Goal: Find specific page/section: Find specific page/section

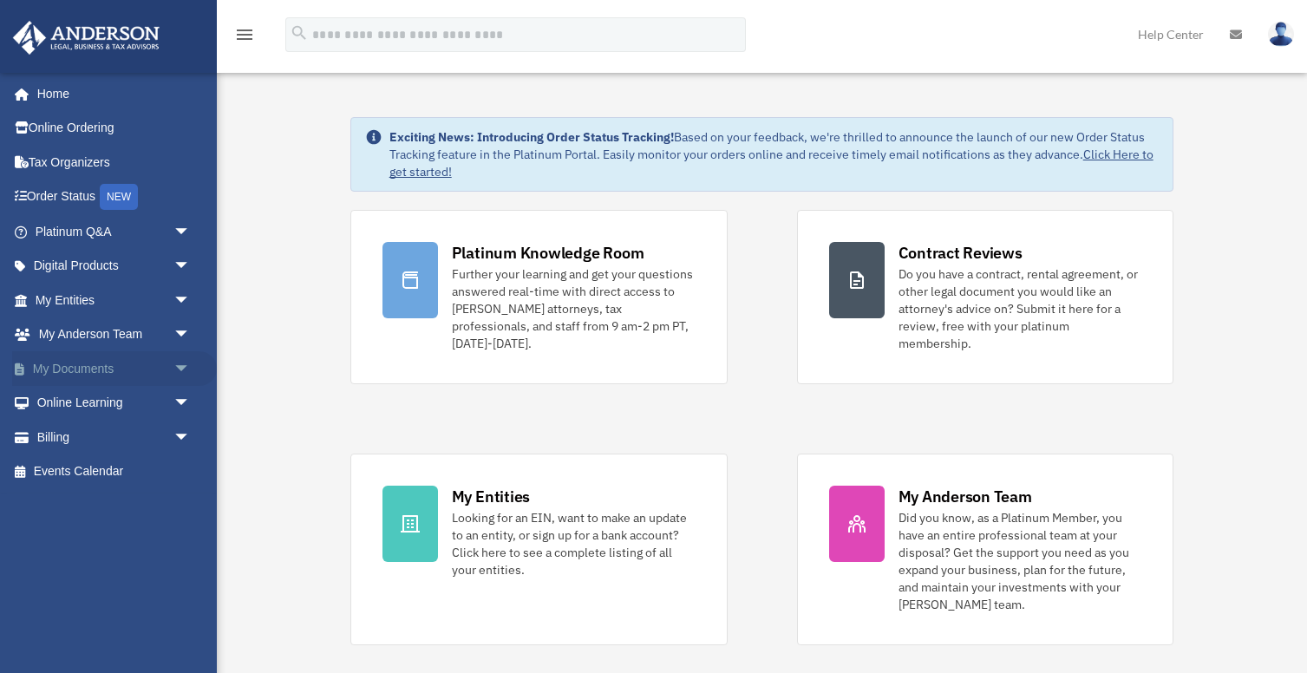
click at [78, 372] on link "My Documents arrow_drop_down" at bounding box center [114, 368] width 205 height 35
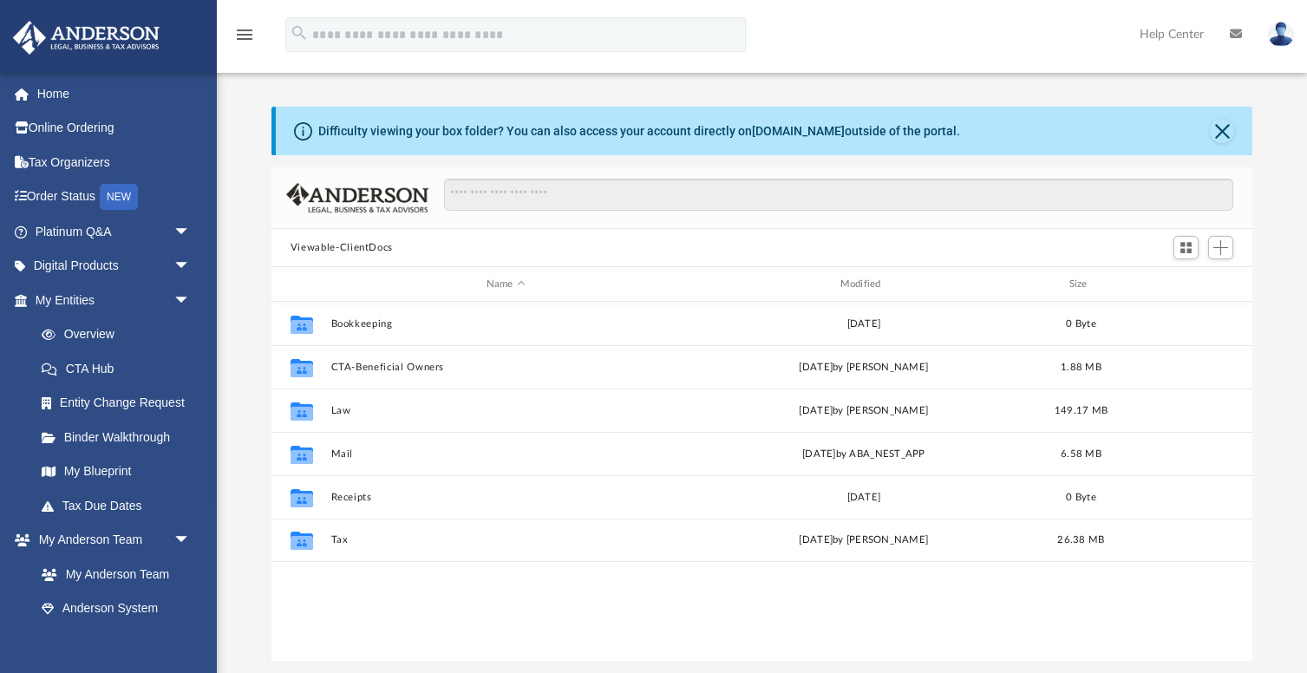
scroll to position [394, 981]
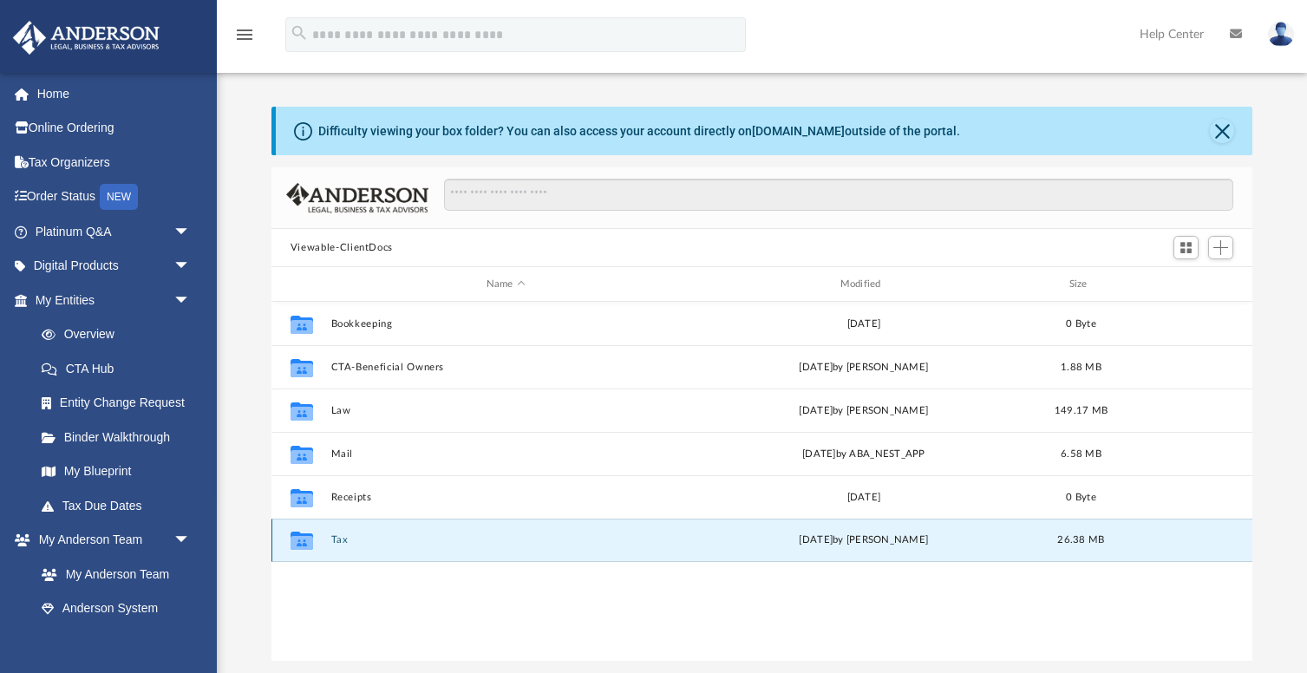
click at [339, 539] on button "Tax" at bounding box center [506, 539] width 350 height 11
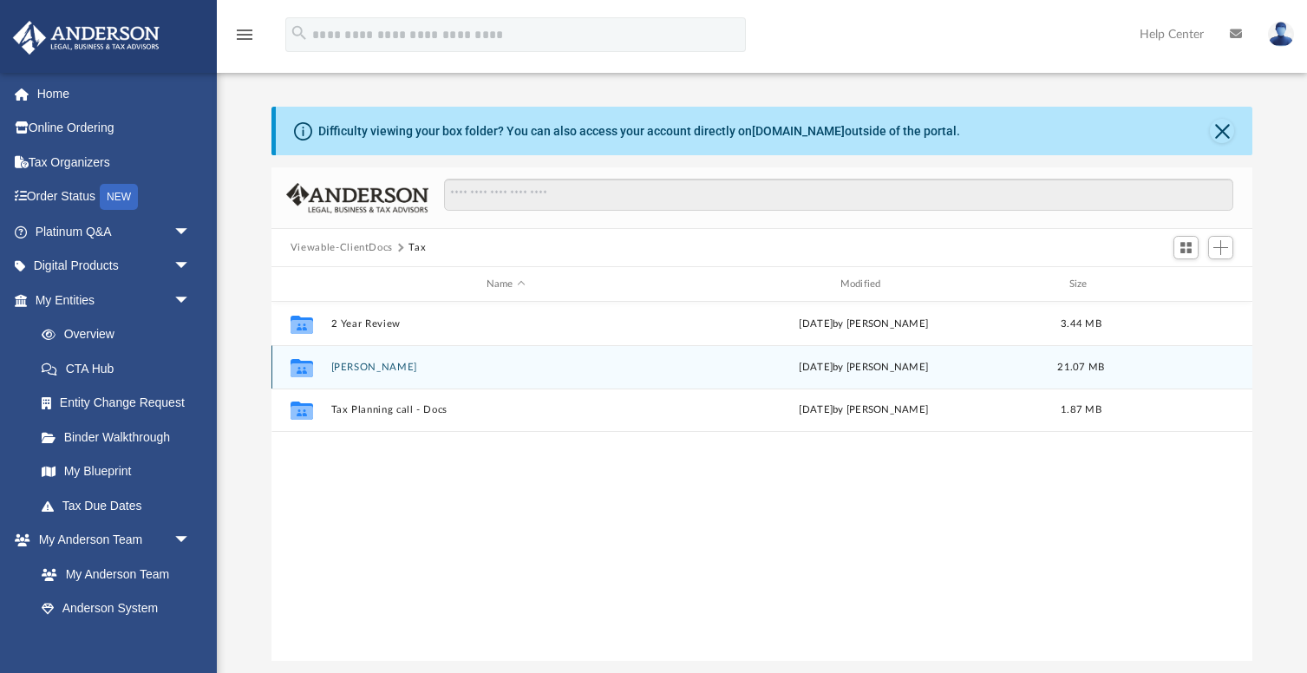
click at [375, 363] on button "[PERSON_NAME]" at bounding box center [506, 367] width 350 height 11
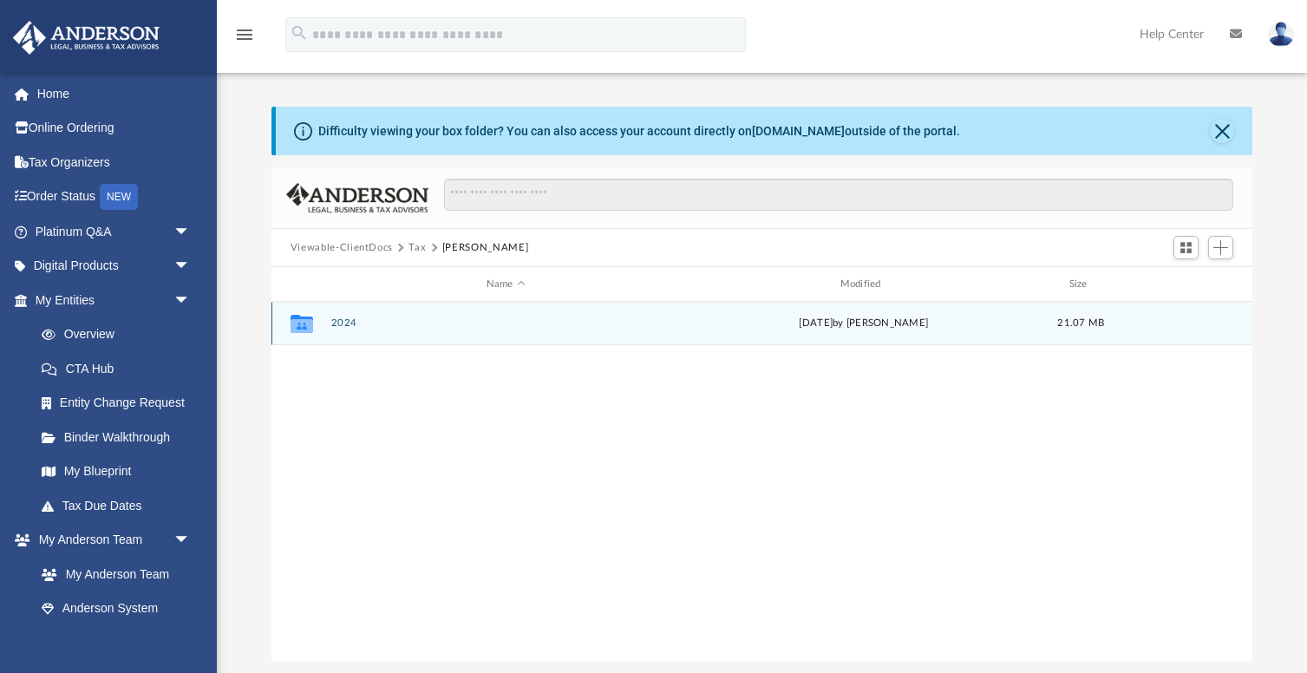
click at [346, 326] on button "2024" at bounding box center [506, 322] width 350 height 11
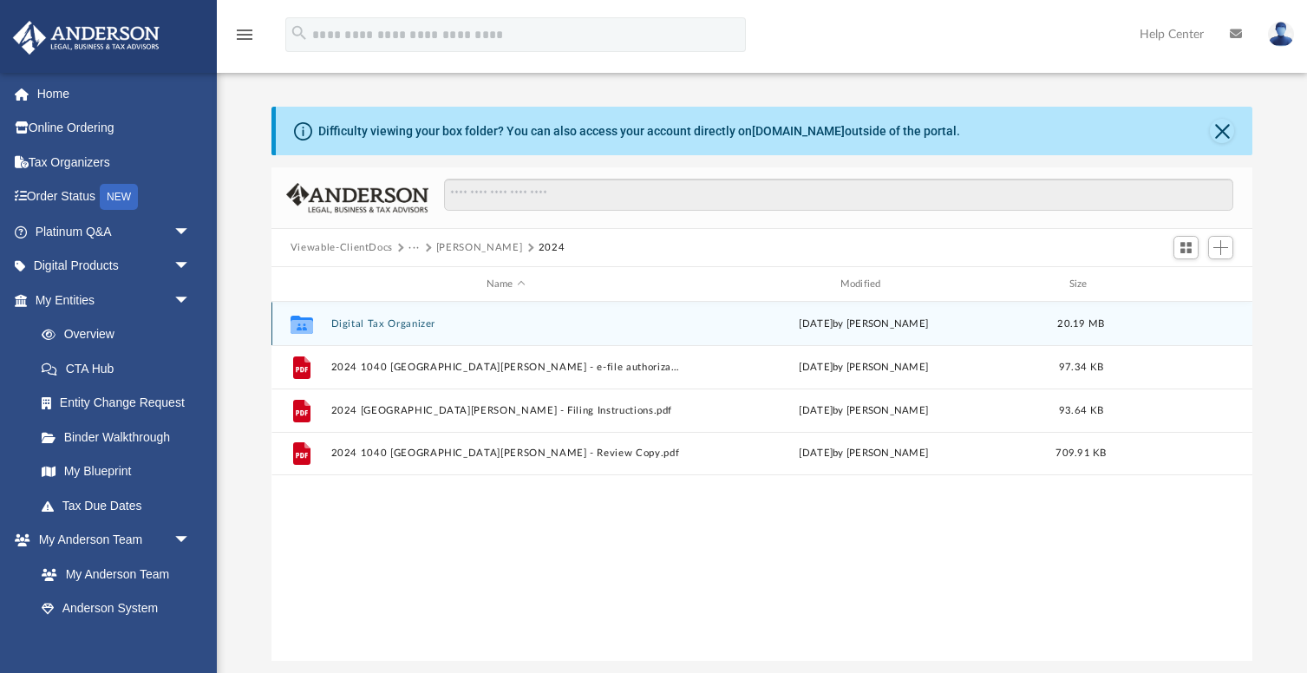
click at [401, 321] on button "Digital Tax Organizer" at bounding box center [506, 323] width 350 height 11
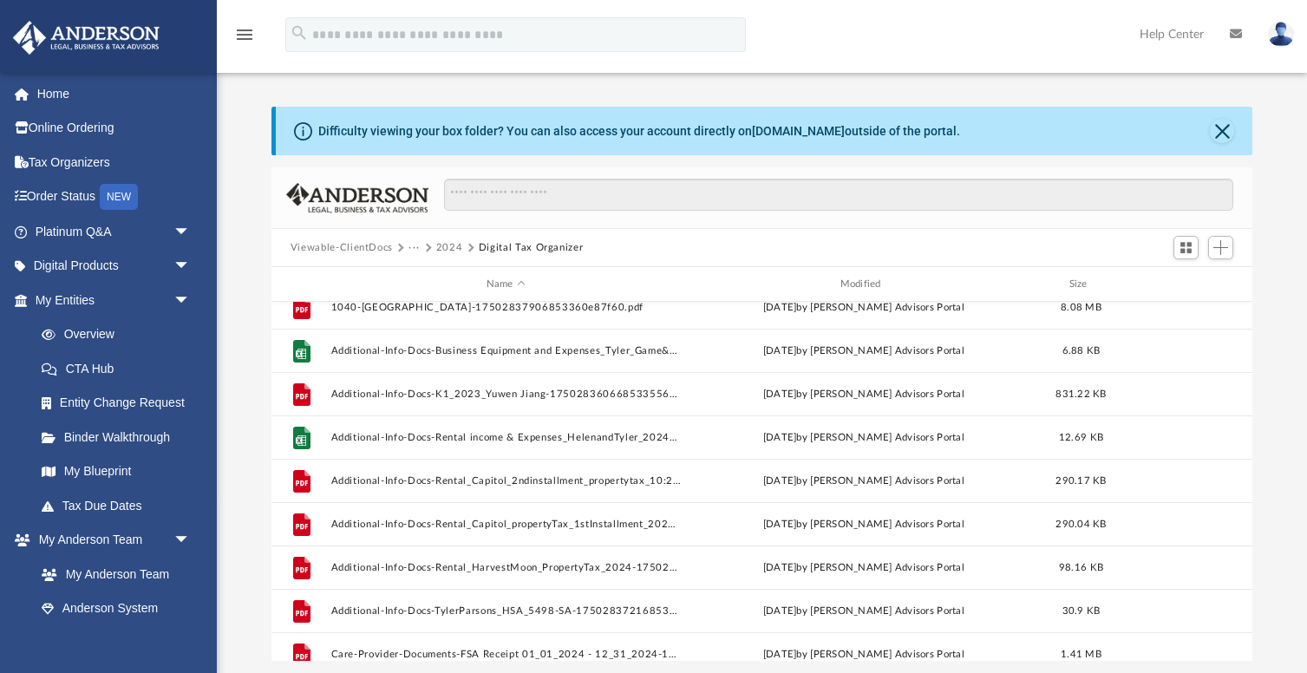
scroll to position [0, 0]
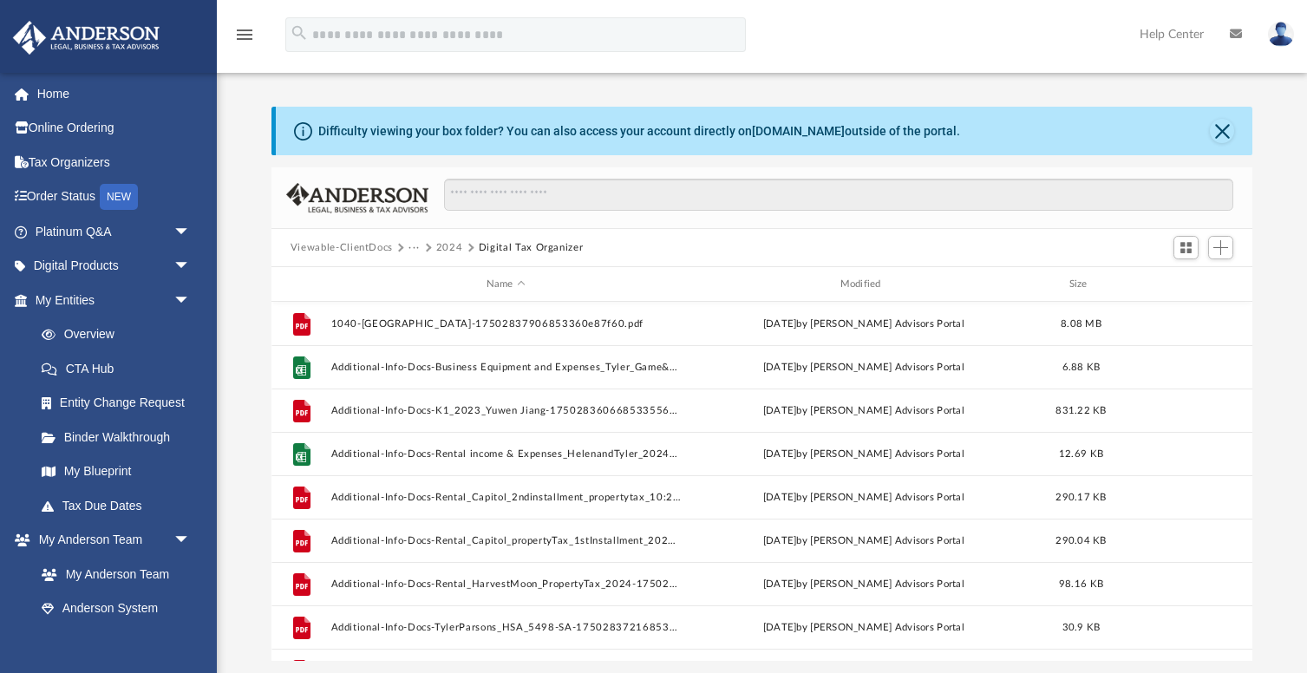
click at [363, 242] on button "Viewable-ClientDocs" at bounding box center [342, 248] width 102 height 16
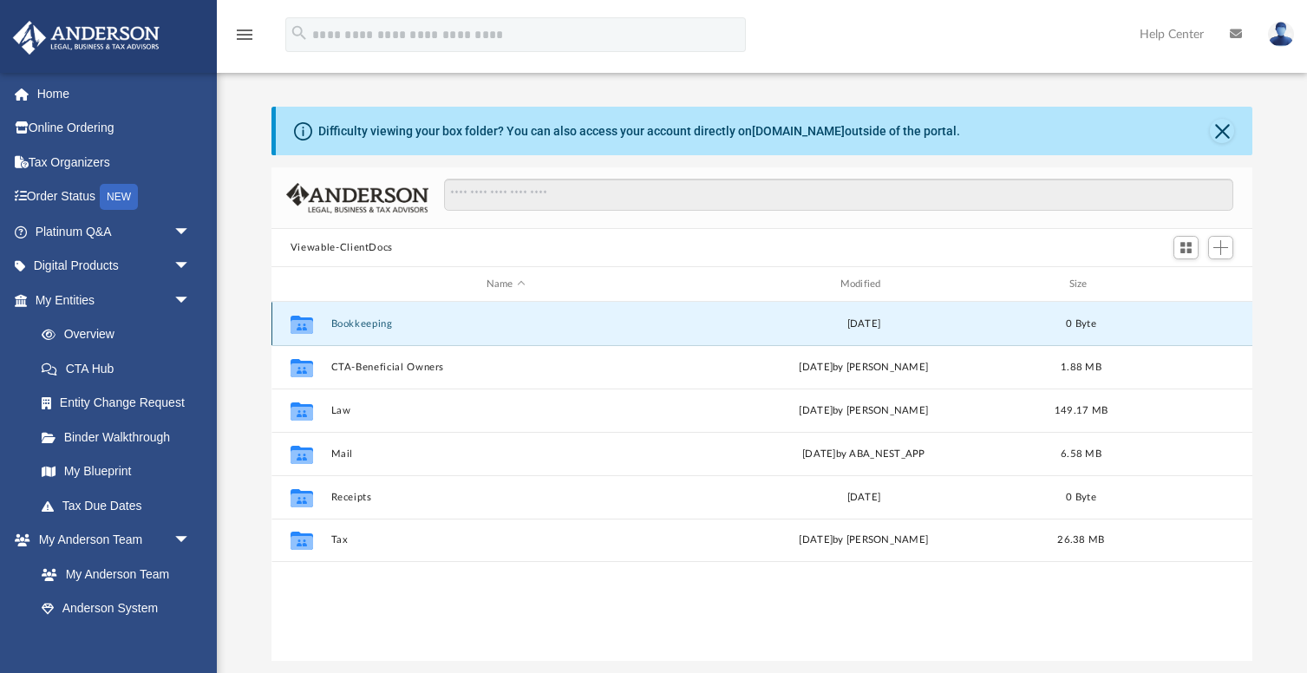
click at [357, 327] on button "Bookkeeping" at bounding box center [506, 323] width 350 height 11
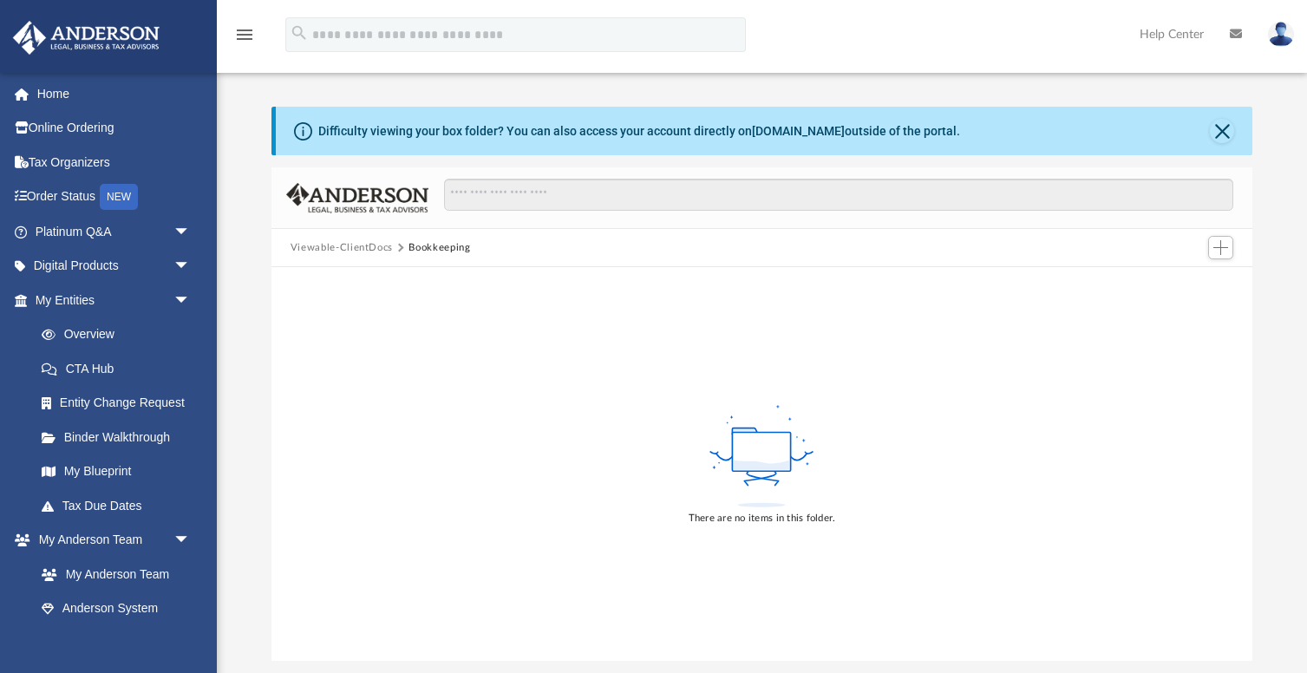
click at [333, 247] on button "Viewable-ClientDocs" at bounding box center [342, 248] width 102 height 16
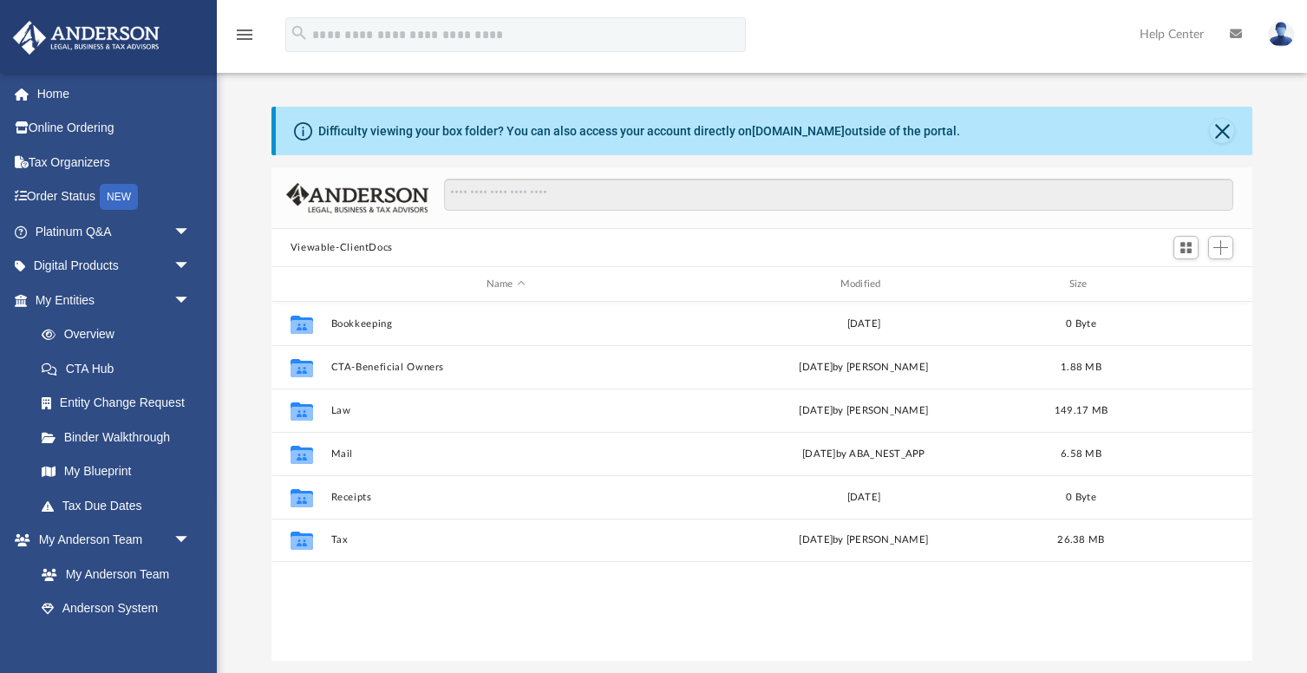
scroll to position [394, 981]
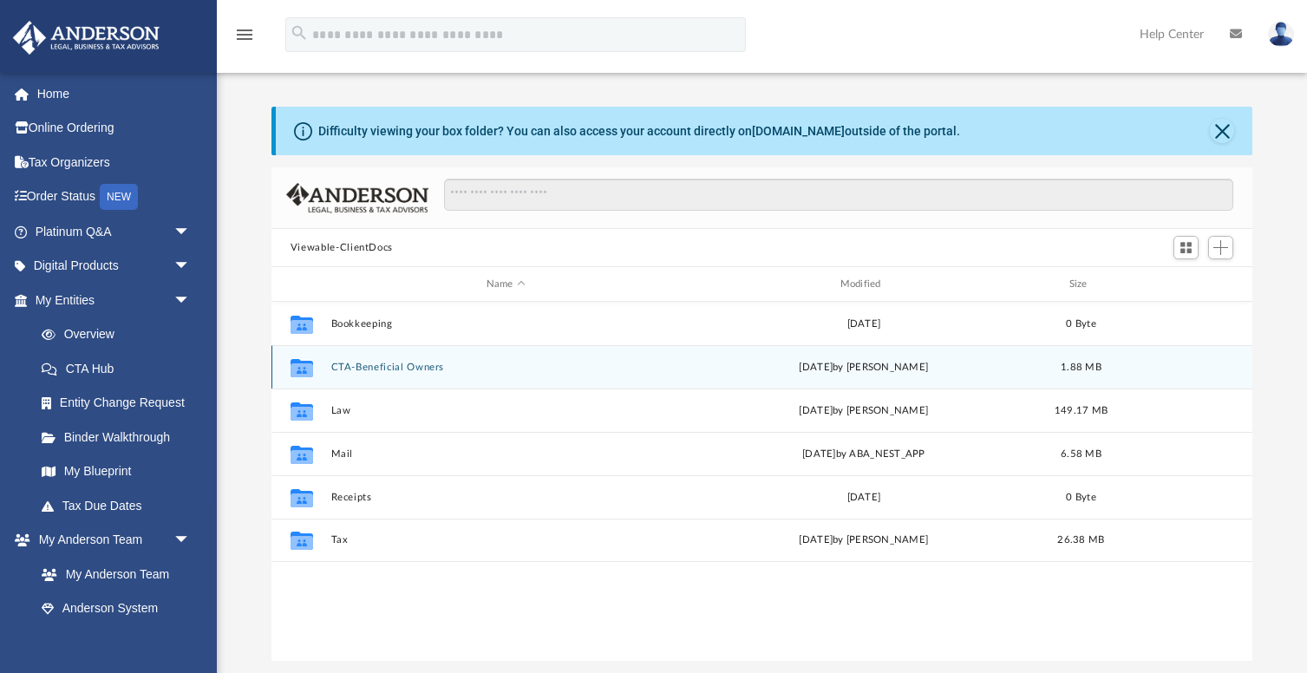
click at [368, 364] on button "CTA-Beneficial Owners" at bounding box center [506, 367] width 350 height 11
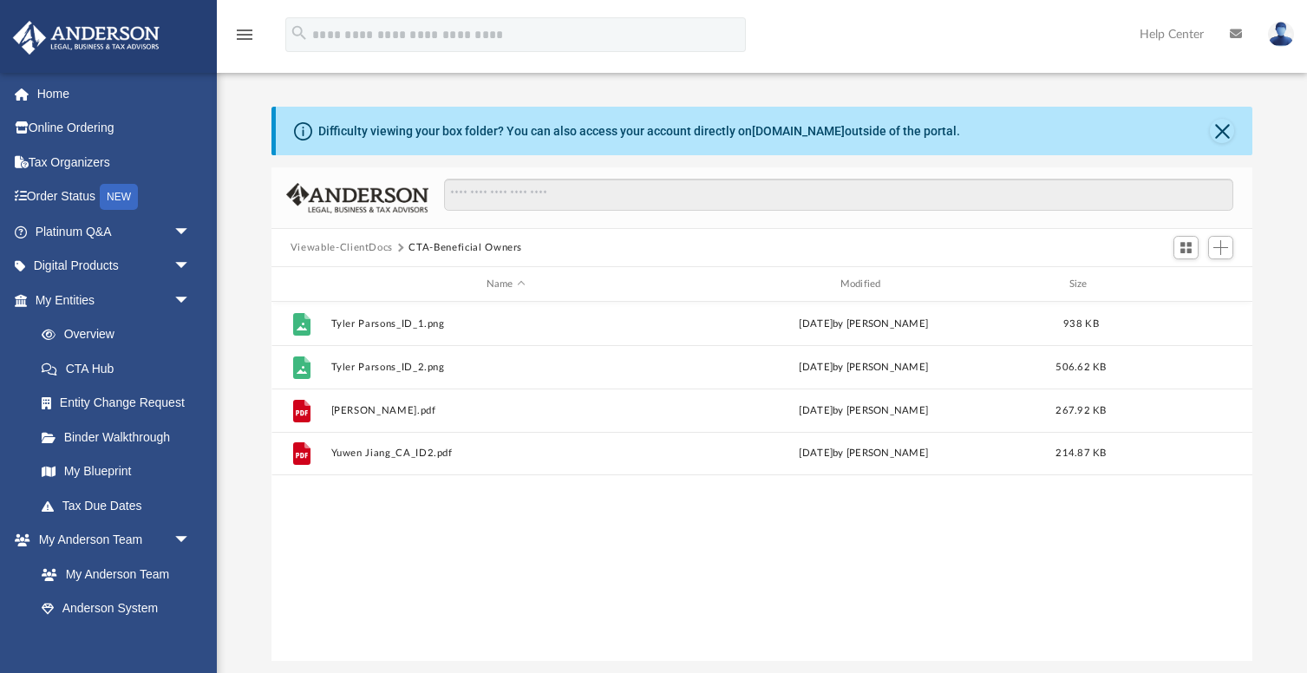
click at [337, 243] on button "Viewable-ClientDocs" at bounding box center [342, 248] width 102 height 16
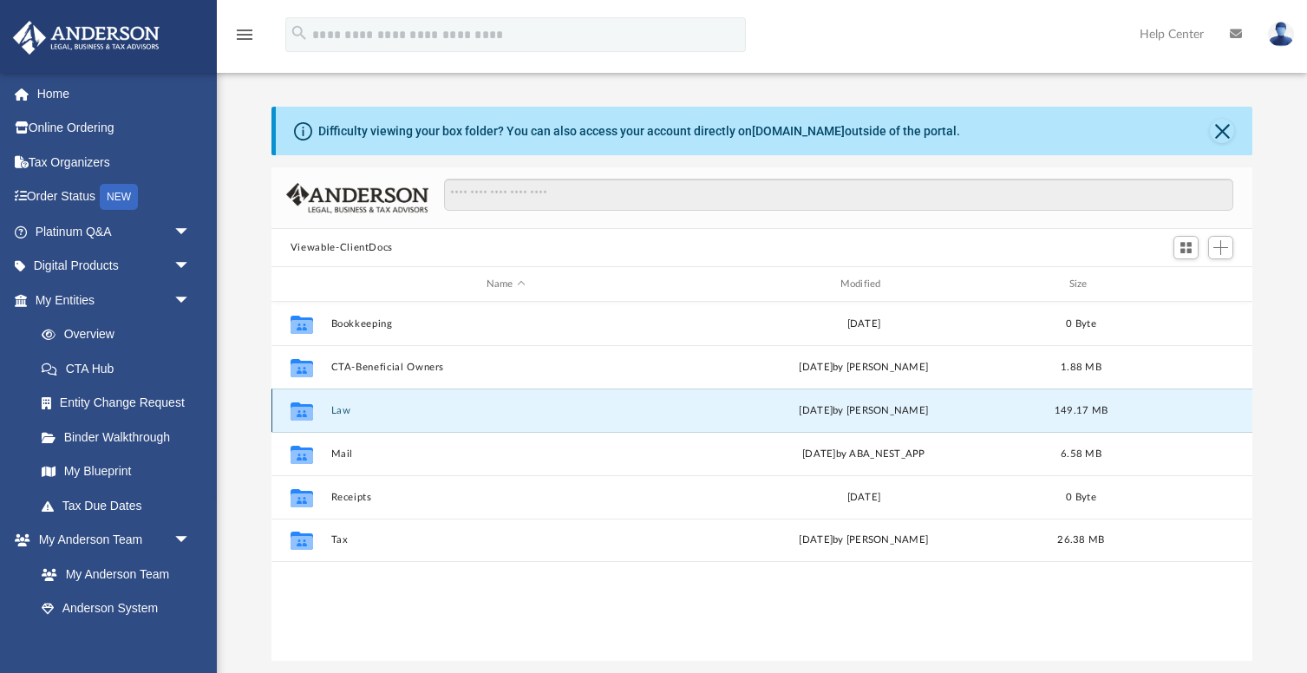
click at [341, 413] on button "Law" at bounding box center [506, 410] width 350 height 11
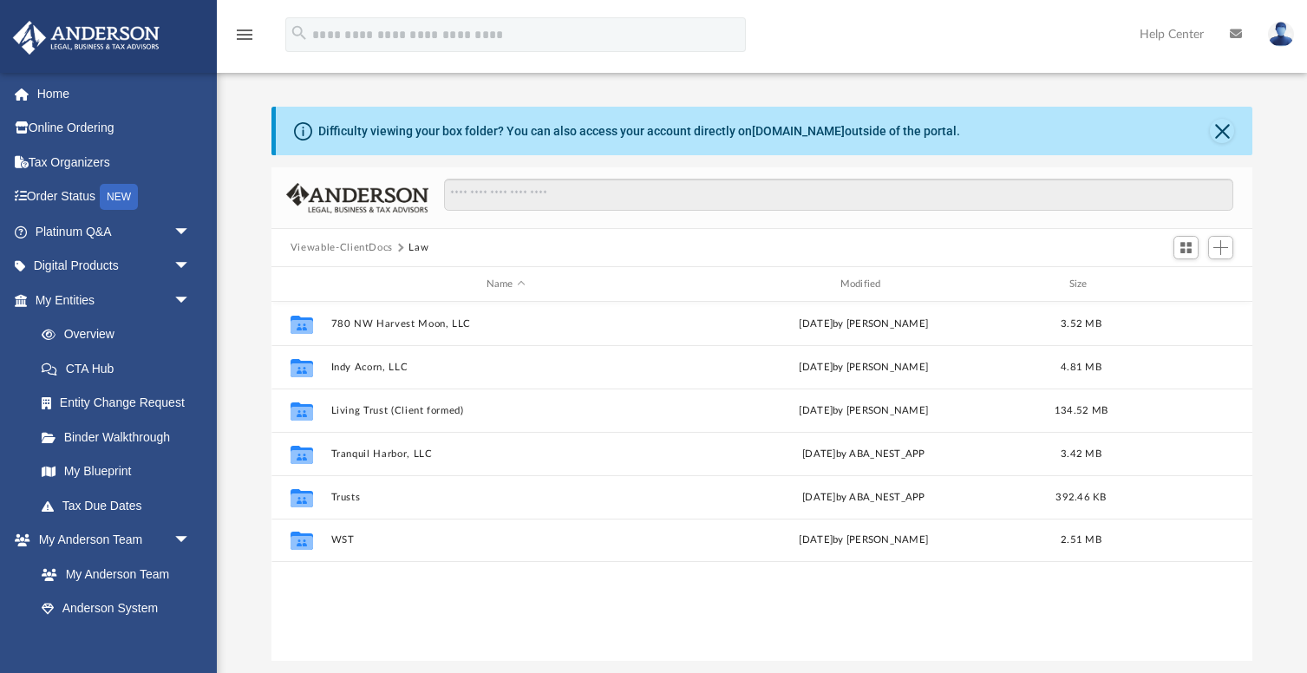
click at [326, 247] on button "Viewable-ClientDocs" at bounding box center [342, 248] width 102 height 16
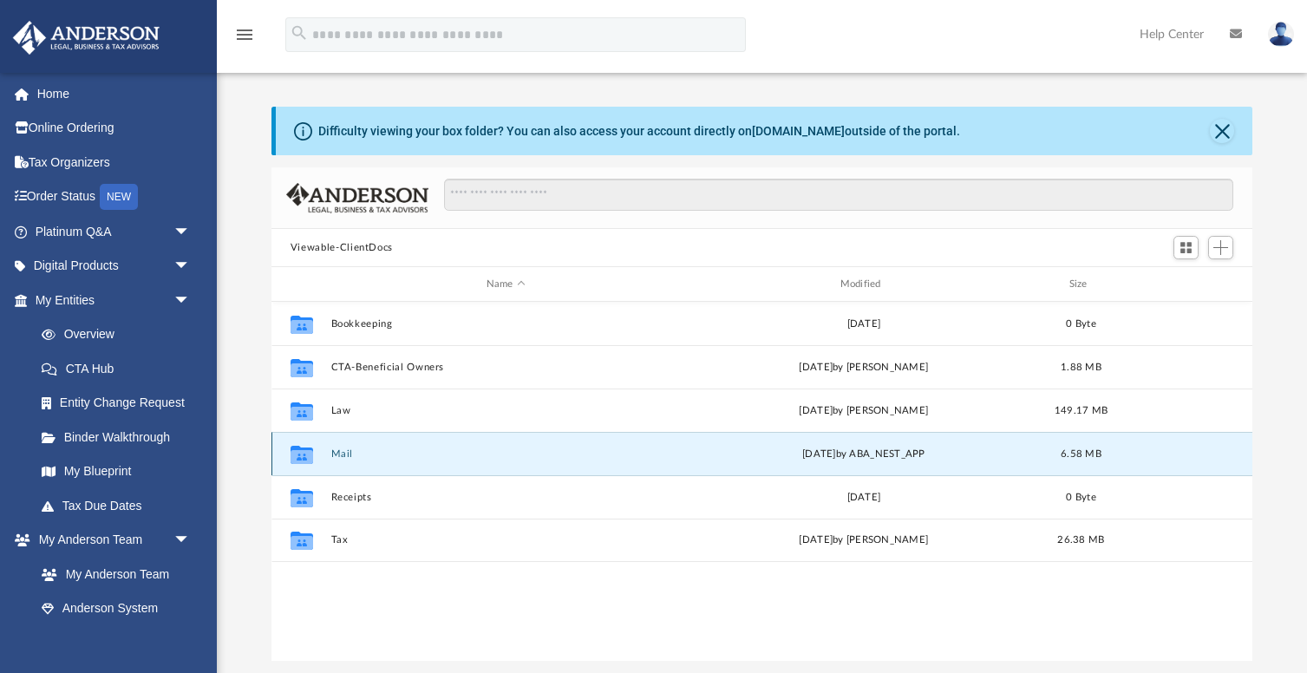
click at [342, 451] on button "Mail" at bounding box center [506, 453] width 350 height 11
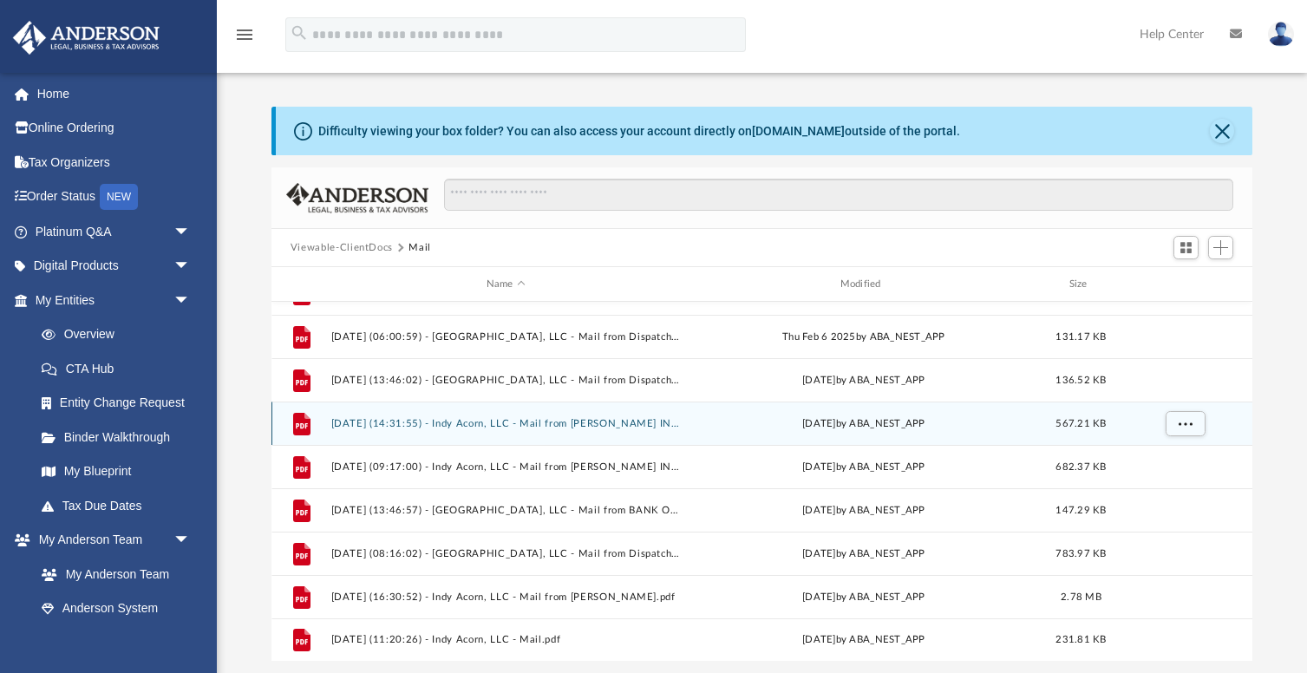
scroll to position [0, 0]
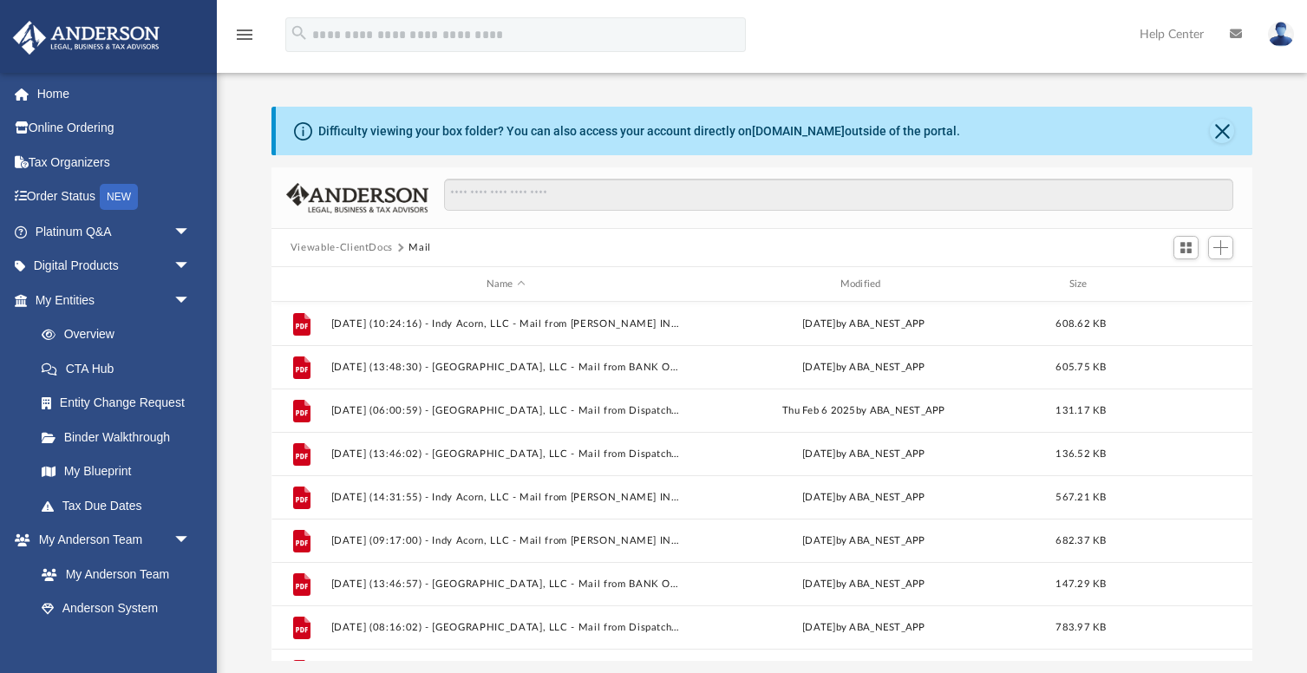
click at [343, 248] on button "Viewable-ClientDocs" at bounding box center [342, 248] width 102 height 16
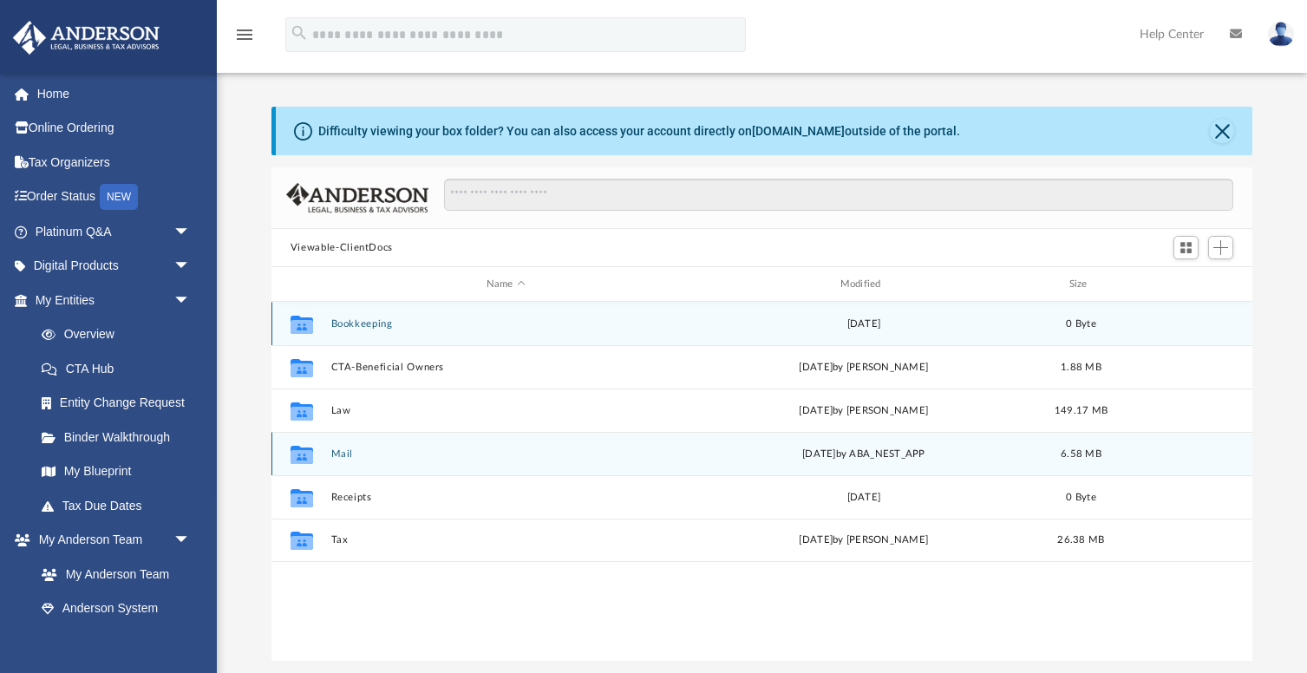
scroll to position [6, 0]
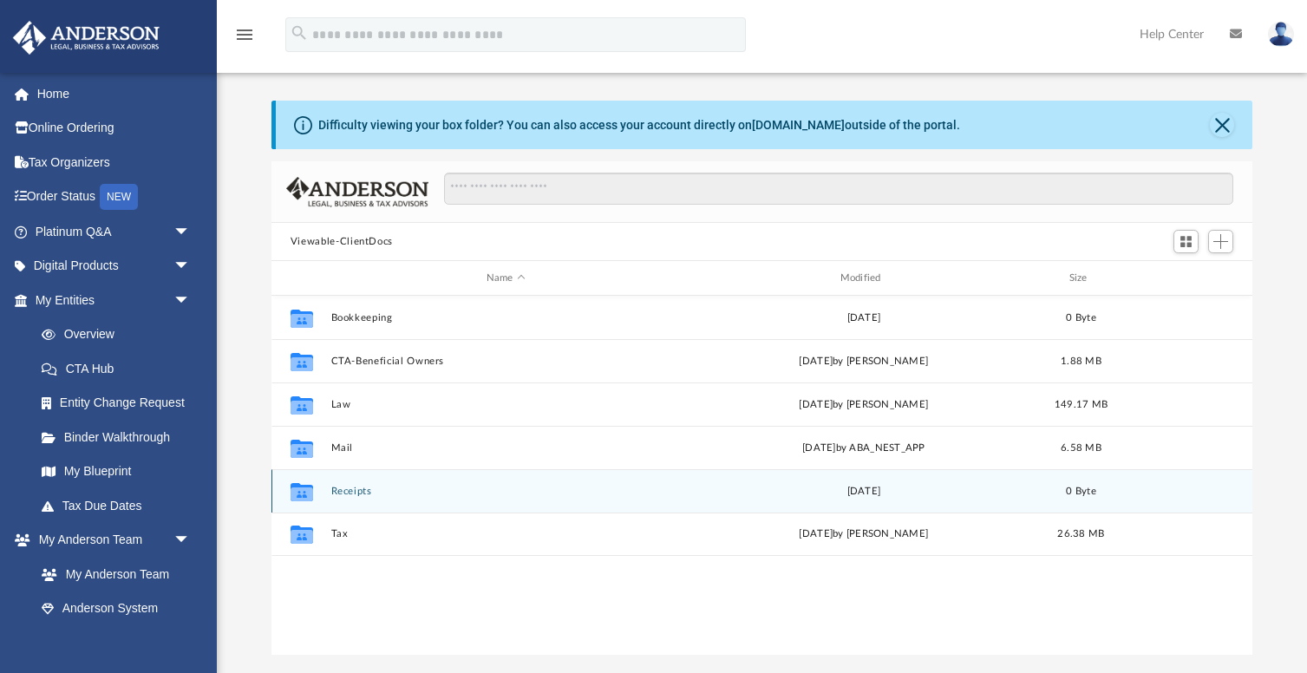
click at [361, 488] on button "Receipts" at bounding box center [506, 491] width 350 height 11
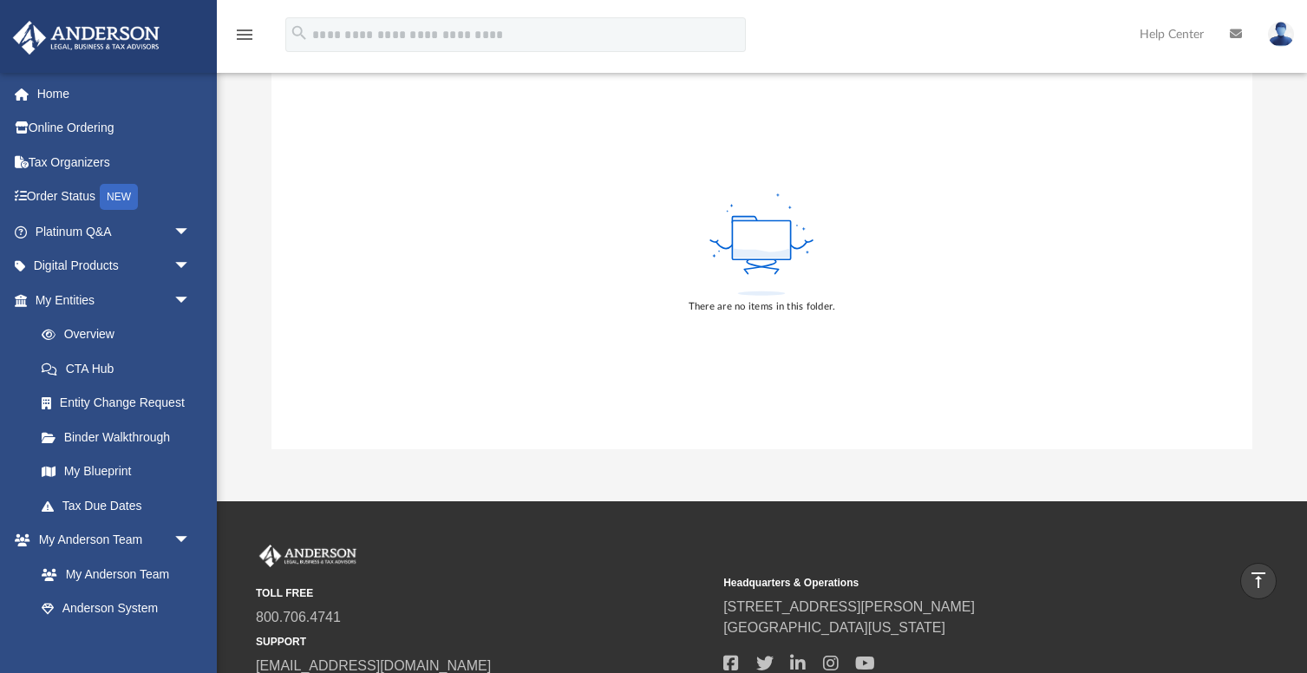
scroll to position [0, 0]
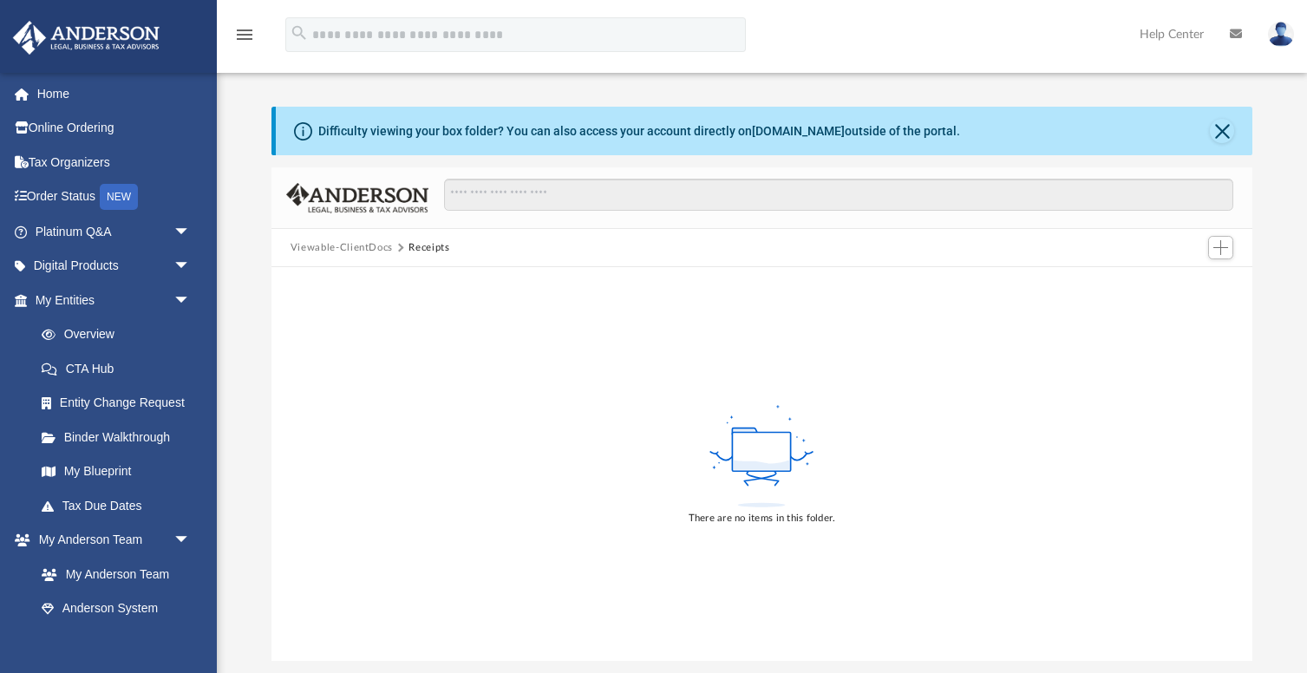
click at [370, 251] on button "Viewable-ClientDocs" at bounding box center [342, 248] width 102 height 16
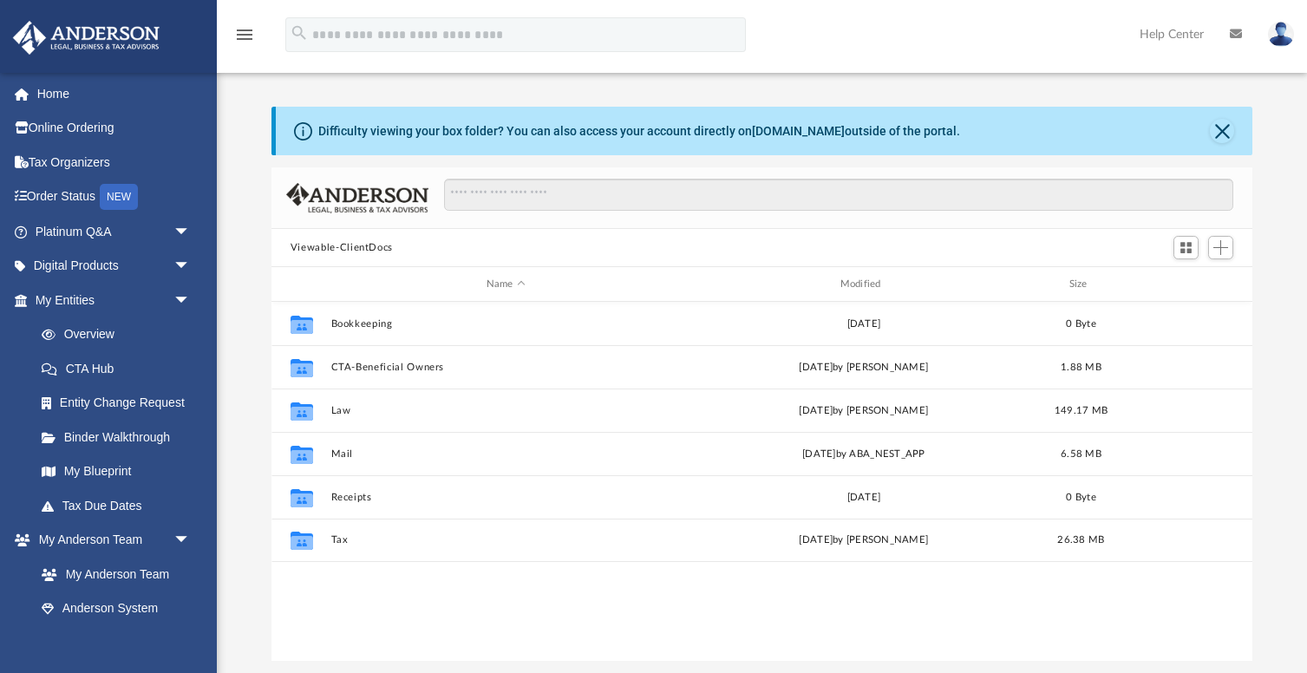
scroll to position [394, 981]
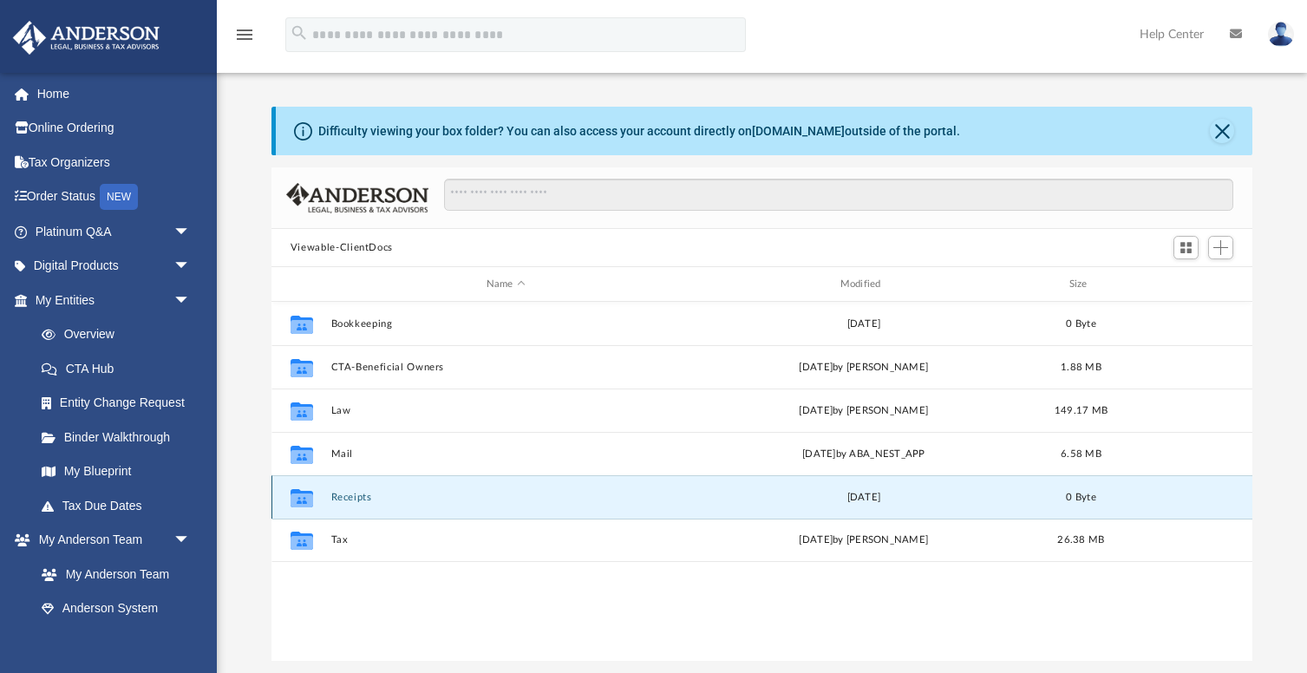
click at [350, 500] on button "Receipts" at bounding box center [506, 497] width 350 height 11
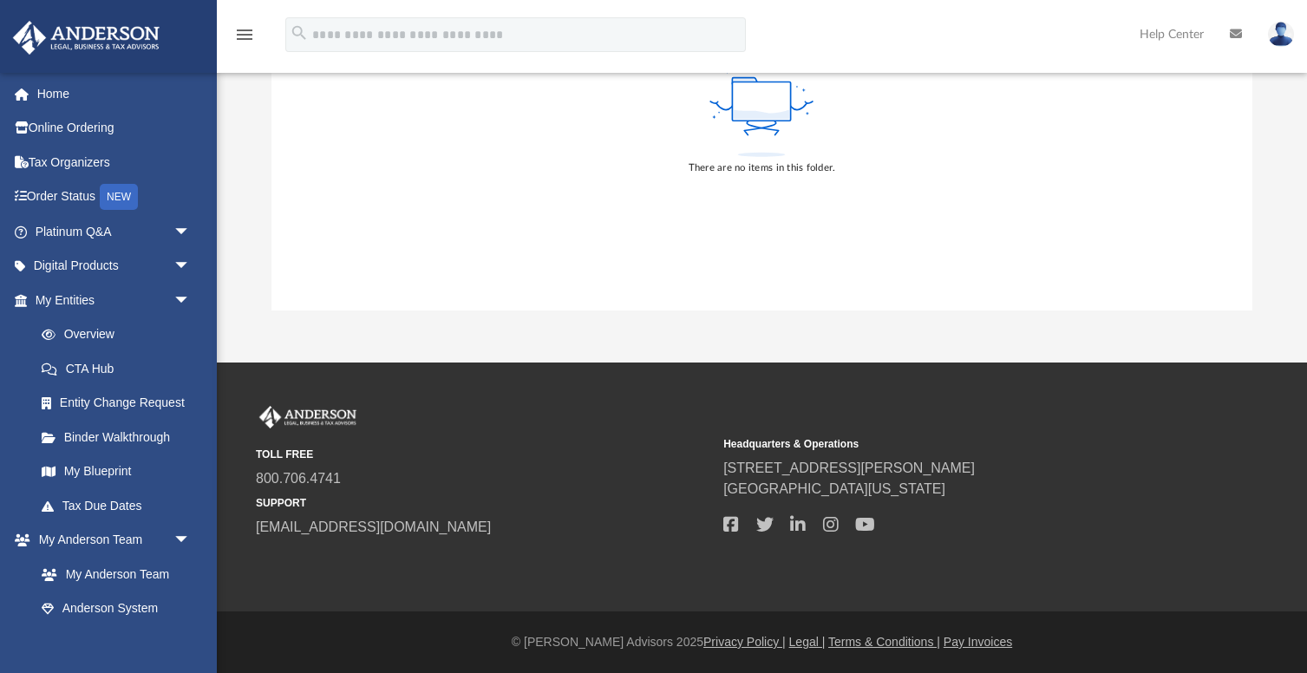
scroll to position [0, 0]
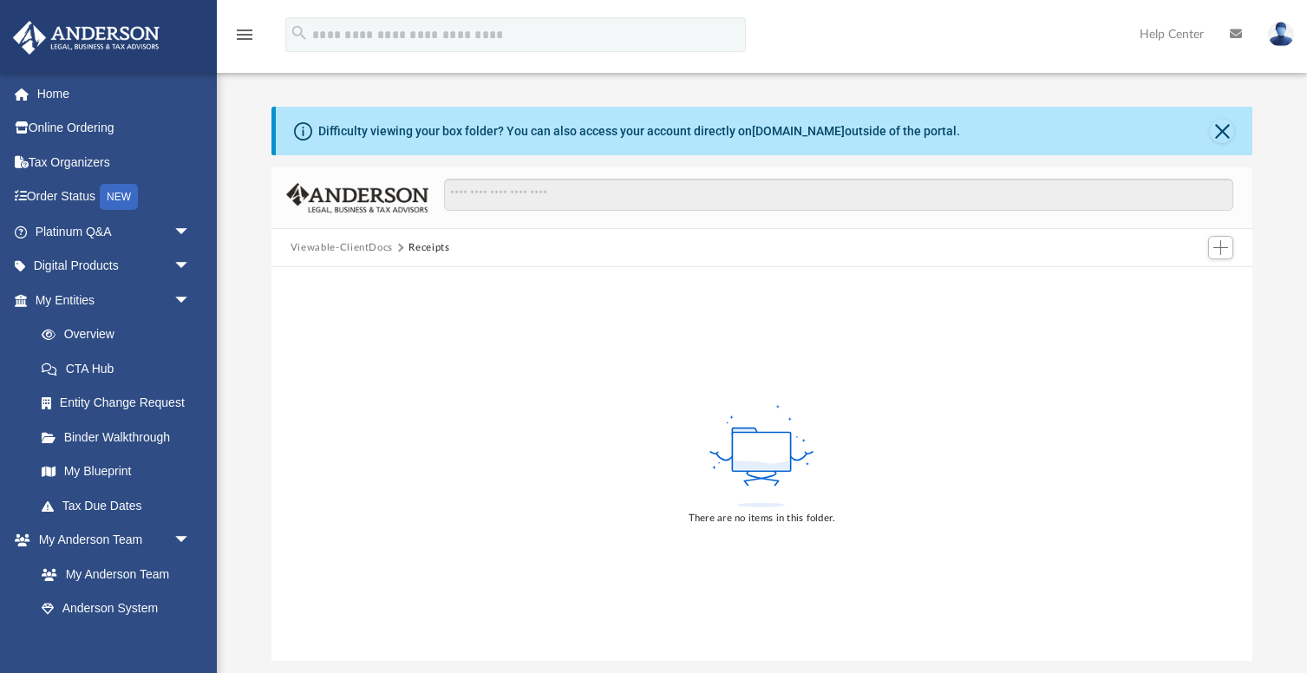
click at [352, 246] on button "Viewable-ClientDocs" at bounding box center [342, 248] width 102 height 16
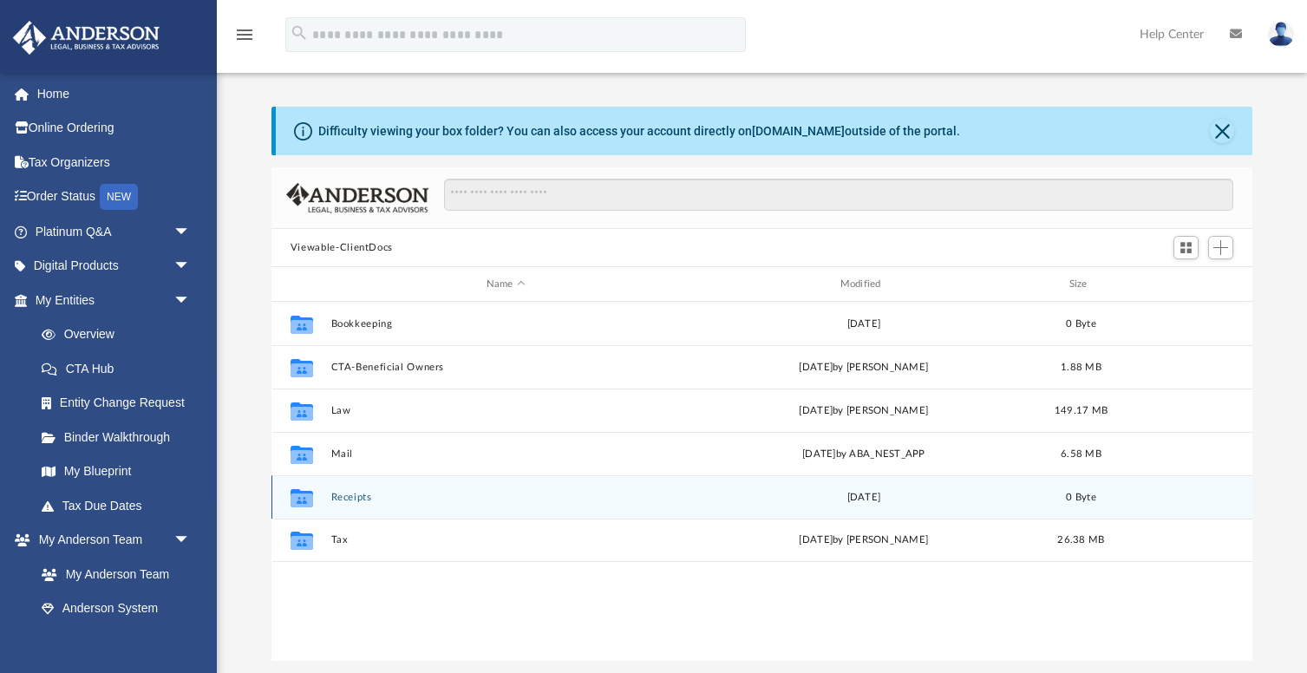
scroll to position [394, 981]
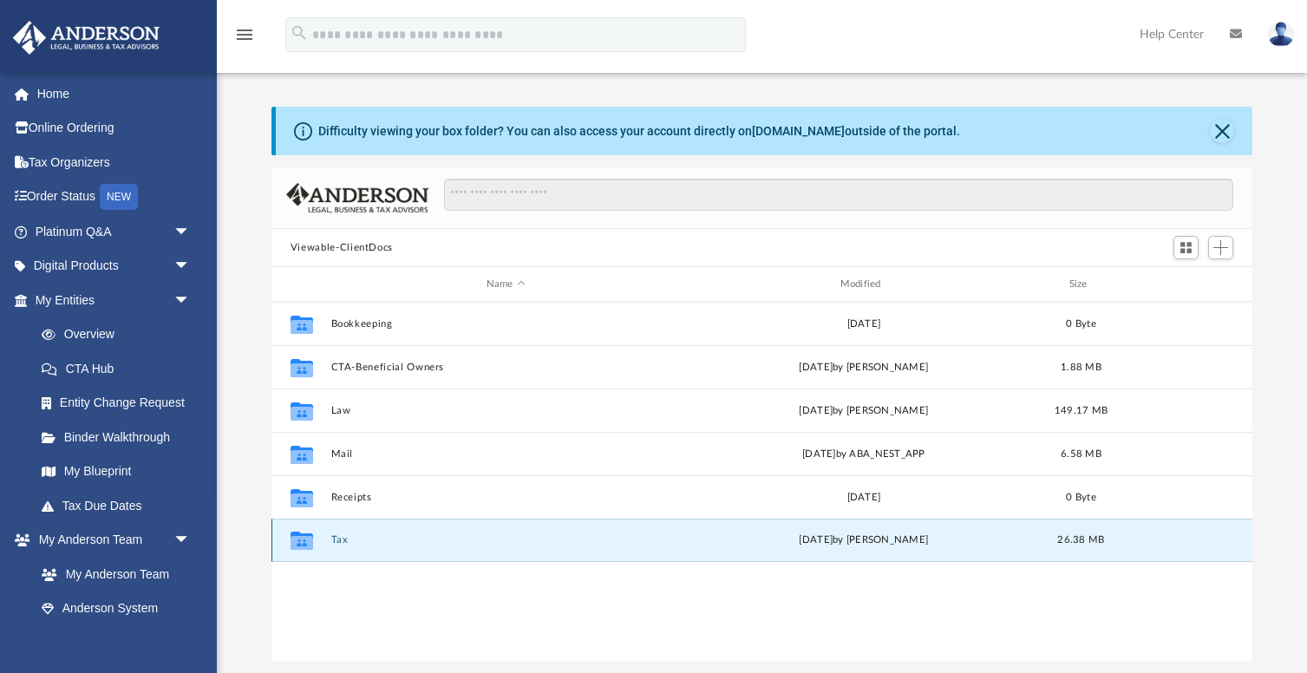
click at [338, 543] on button "Tax" at bounding box center [506, 539] width 350 height 11
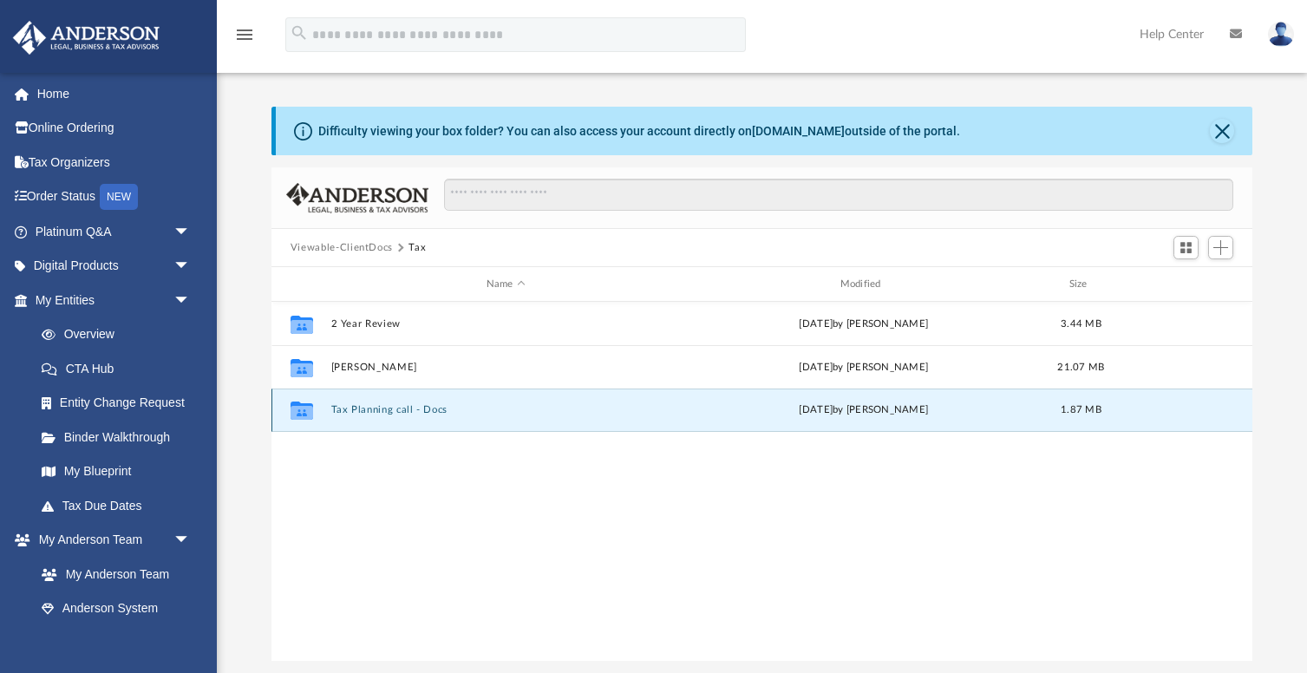
click at [428, 409] on button "Tax Planning call - Docs" at bounding box center [506, 409] width 350 height 11
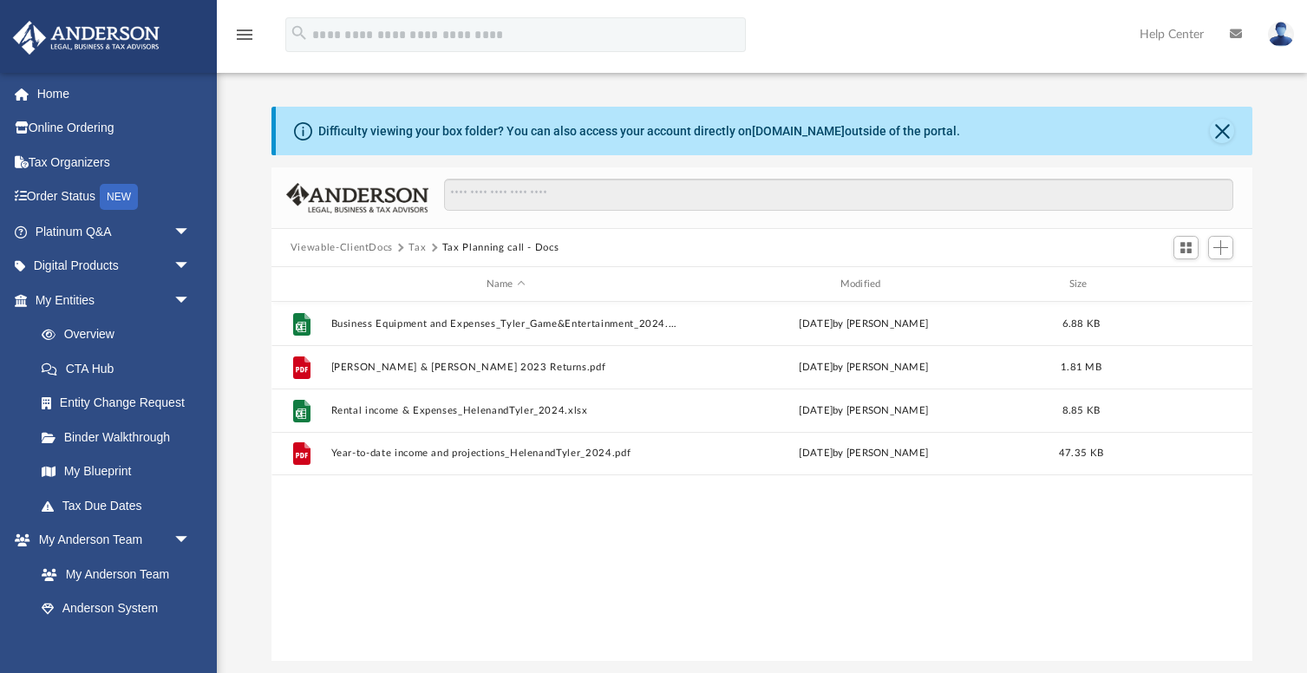
click at [349, 241] on button "Viewable-ClientDocs" at bounding box center [342, 248] width 102 height 16
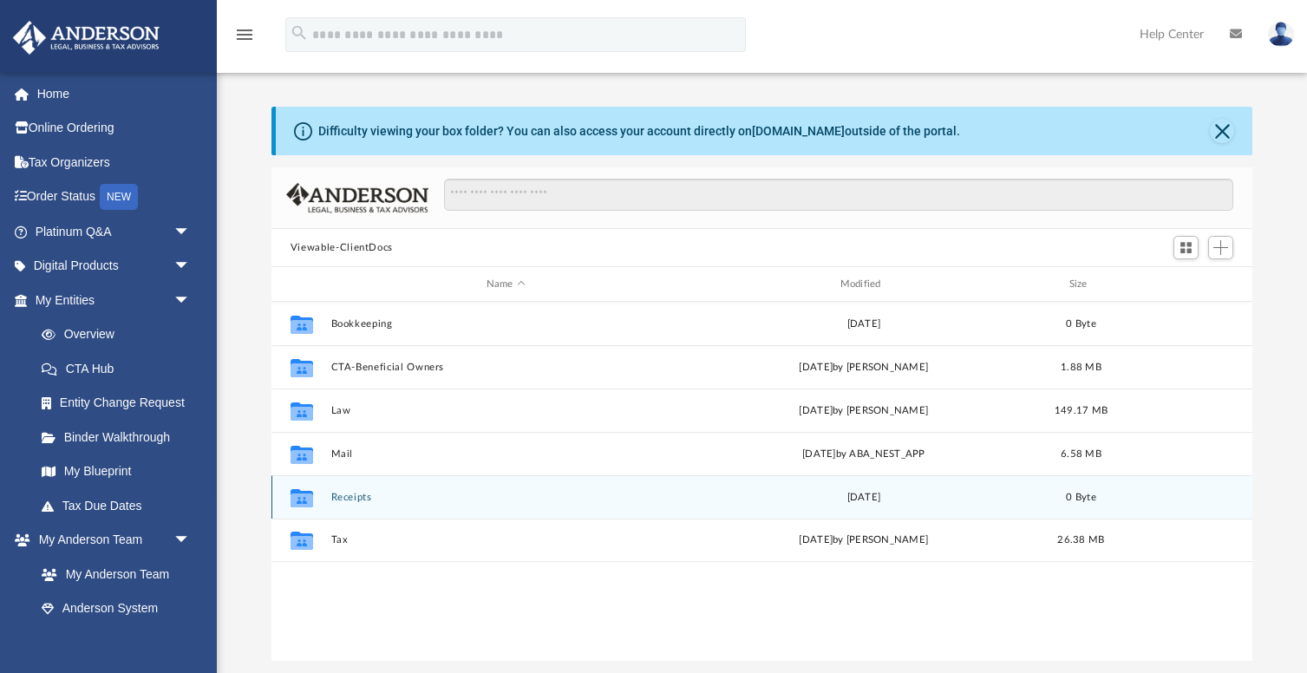
click at [344, 494] on button "Receipts" at bounding box center [506, 497] width 350 height 11
